Goal: Navigation & Orientation: Go to known website

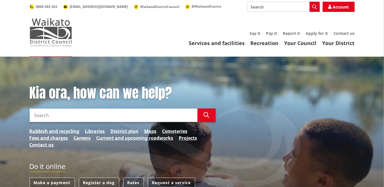
click at [50, 29] on img at bounding box center [51, 32] width 43 height 28
